Goal: Information Seeking & Learning: Learn about a topic

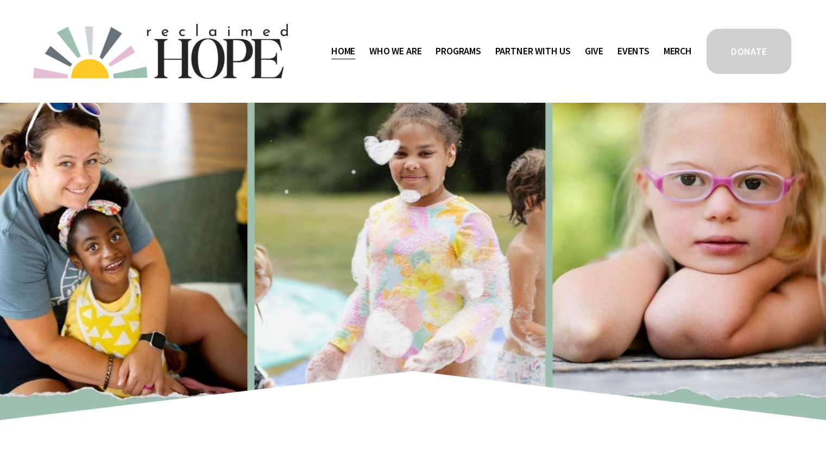
click at [0, 0] on span "Mission Partners" at bounding box center [0, 0] width 0 height 0
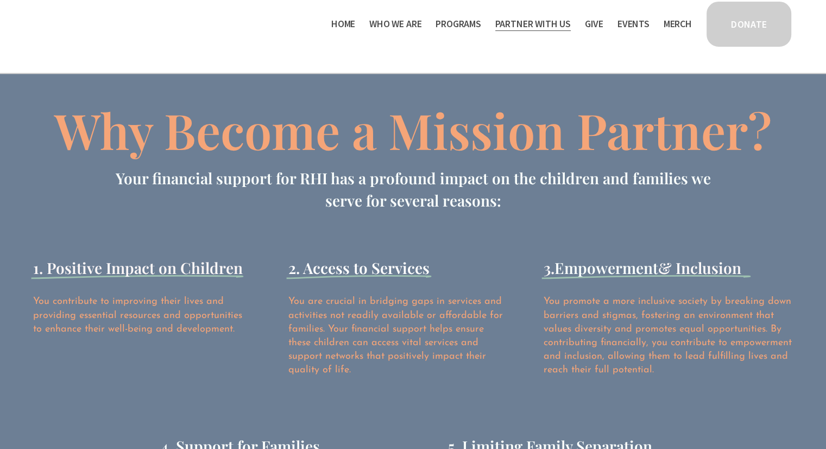
click at [490, 156] on span "Why Become a Mission Partner?" at bounding box center [413, 129] width 718 height 65
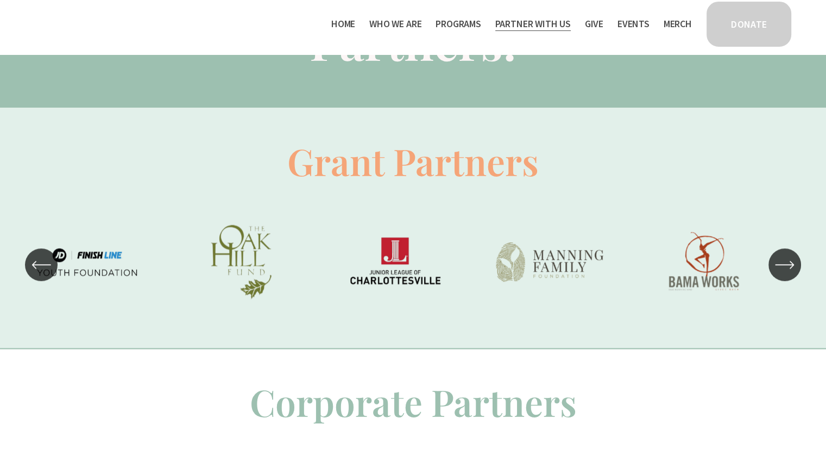
scroll to position [656, 0]
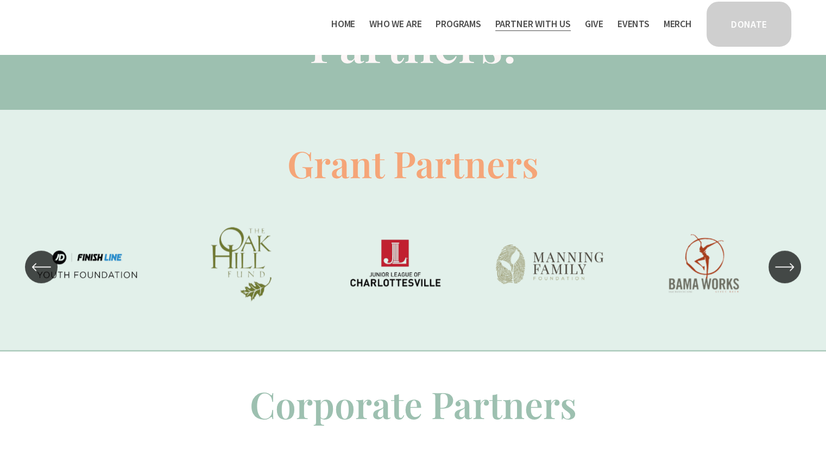
click at [786, 283] on div "\a \a \a Next\a \a" at bounding box center [785, 266] width 33 height 33
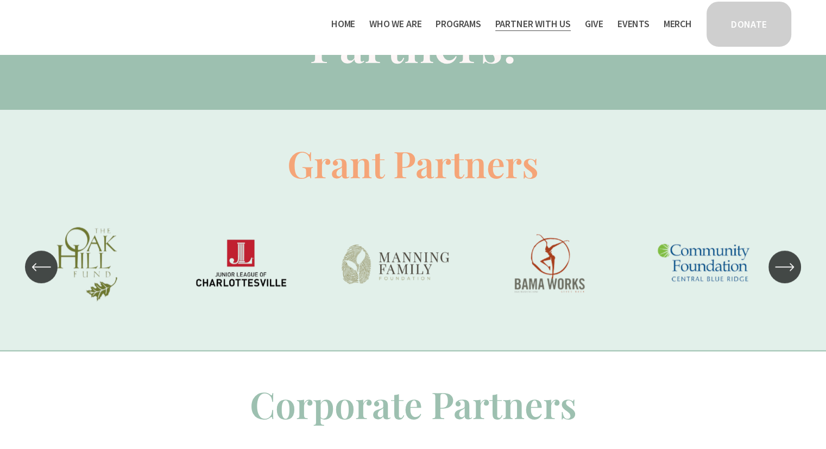
click at [786, 283] on div "\a \a \a Next\a \a" at bounding box center [785, 266] width 33 height 33
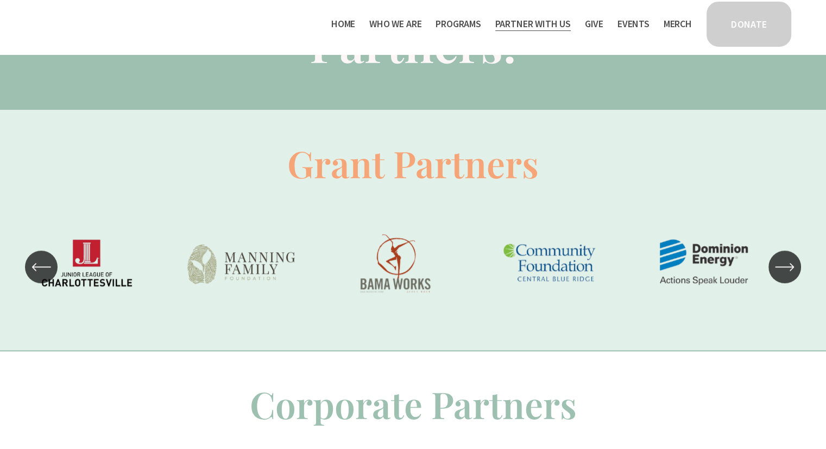
click at [786, 283] on div "\a \a \a Next\a \a" at bounding box center [785, 266] width 33 height 33
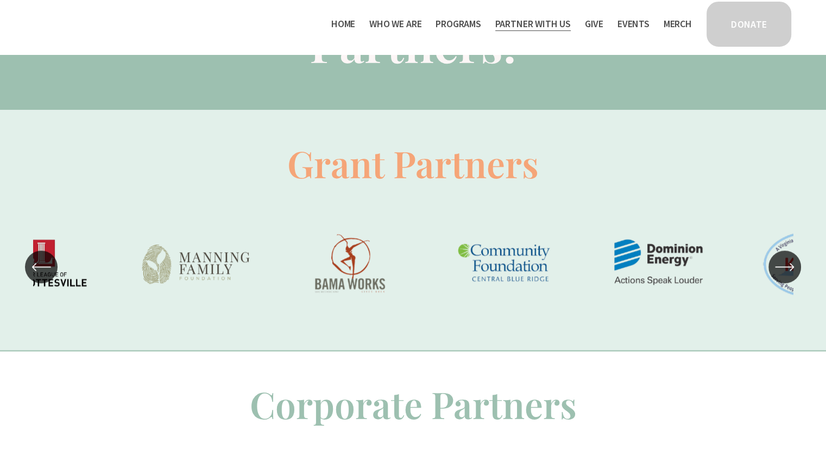
click at [786, 283] on div "\a \a \a Next\a \a" at bounding box center [785, 266] width 33 height 33
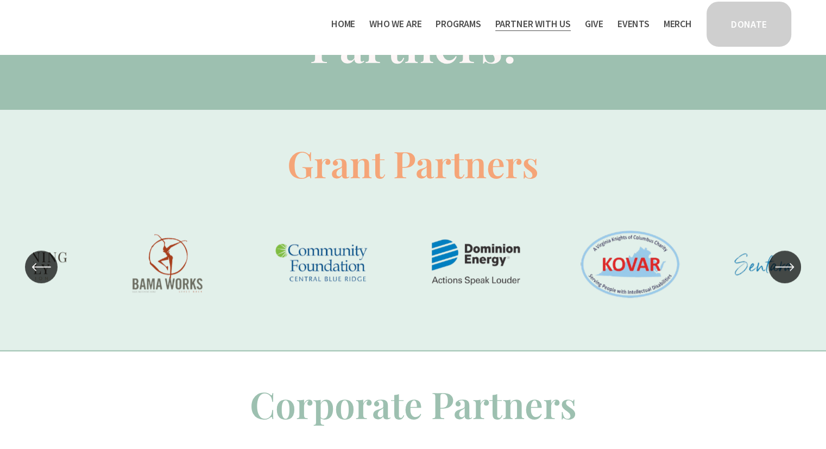
click at [786, 283] on div "\a \a \a Next\a \a" at bounding box center [785, 266] width 33 height 33
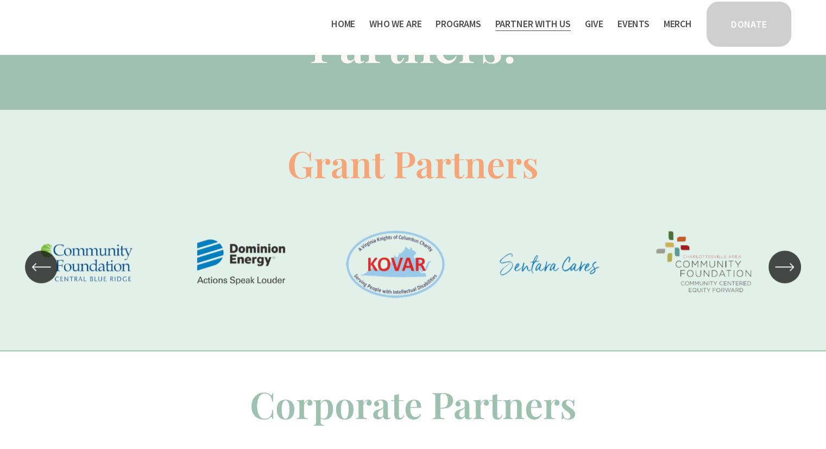
click at [786, 283] on div "\a \a \a Next\a \a" at bounding box center [785, 266] width 33 height 33
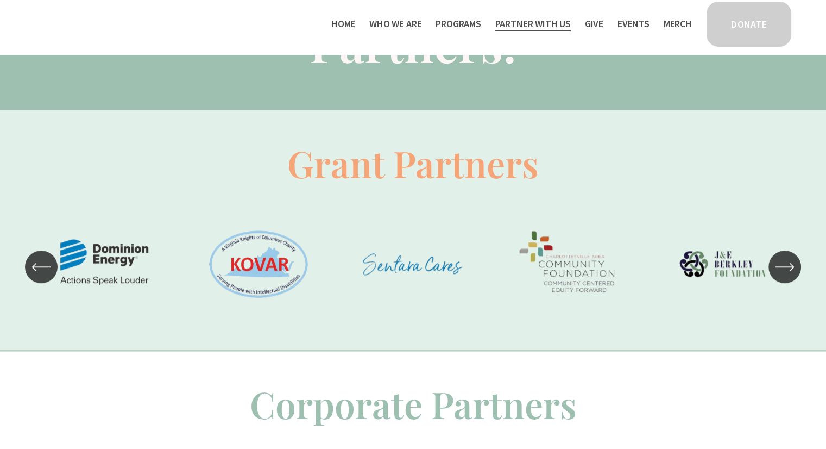
click at [786, 283] on div "\a \a \a Next\a \a" at bounding box center [785, 266] width 33 height 33
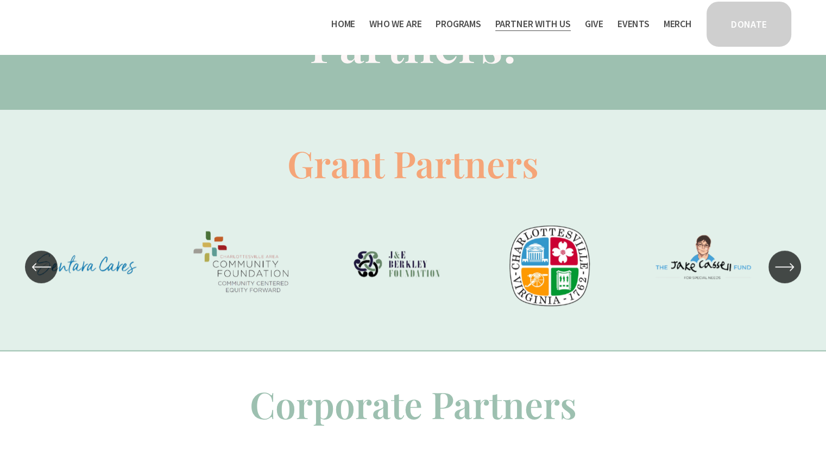
click at [786, 283] on div "\a \a \a Next\a \a" at bounding box center [785, 266] width 33 height 33
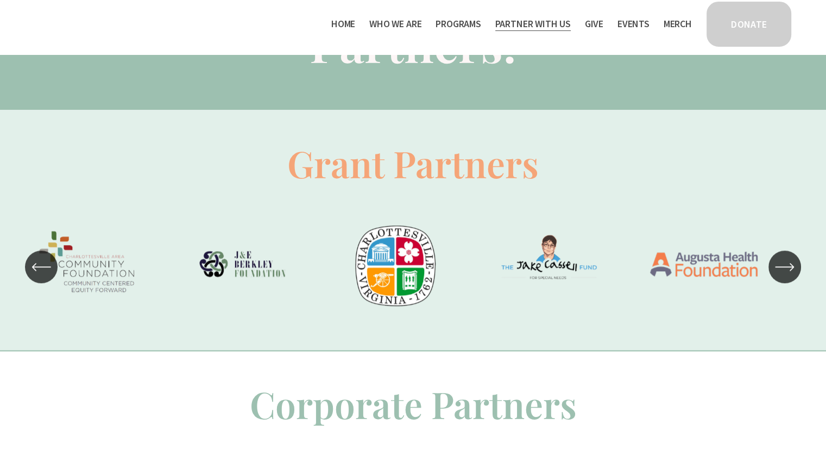
click at [0, 0] on span "Work With Us" at bounding box center [0, 0] width 0 height 0
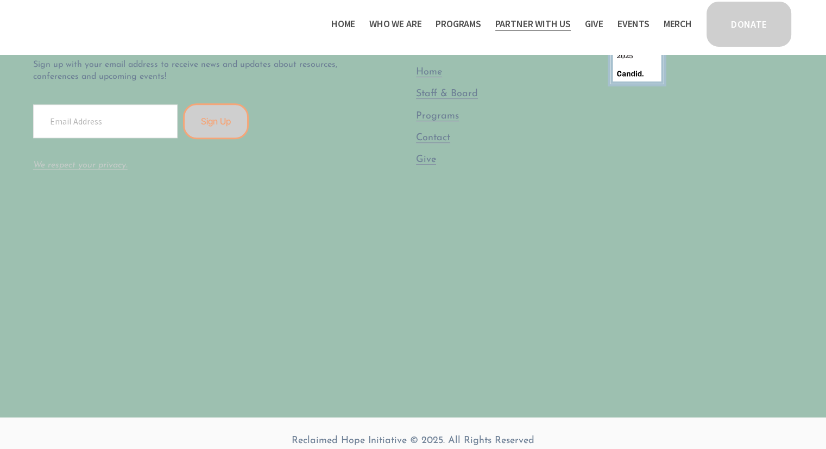
scroll to position [972, 0]
